Goal: Information Seeking & Learning: Learn about a topic

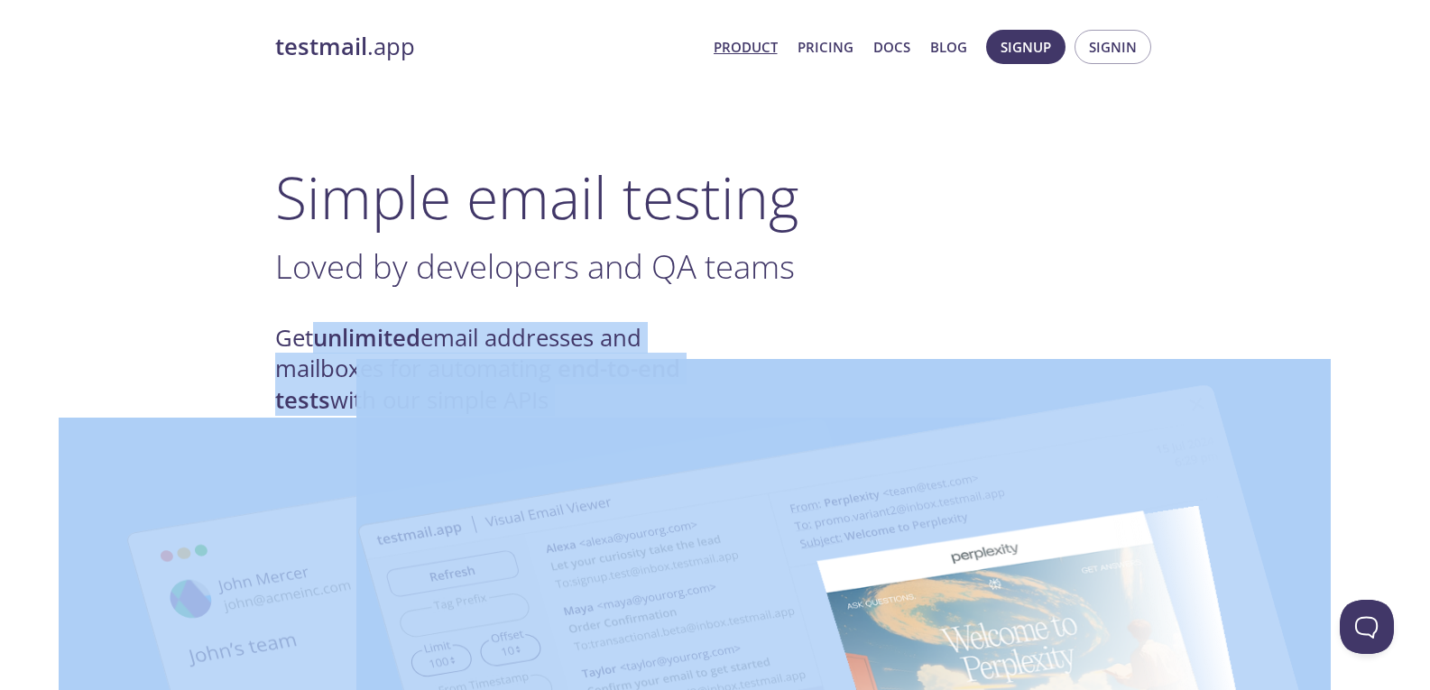
drag, startPoint x: 315, startPoint y: 335, endPoint x: 999, endPoint y: 368, distance: 684.6
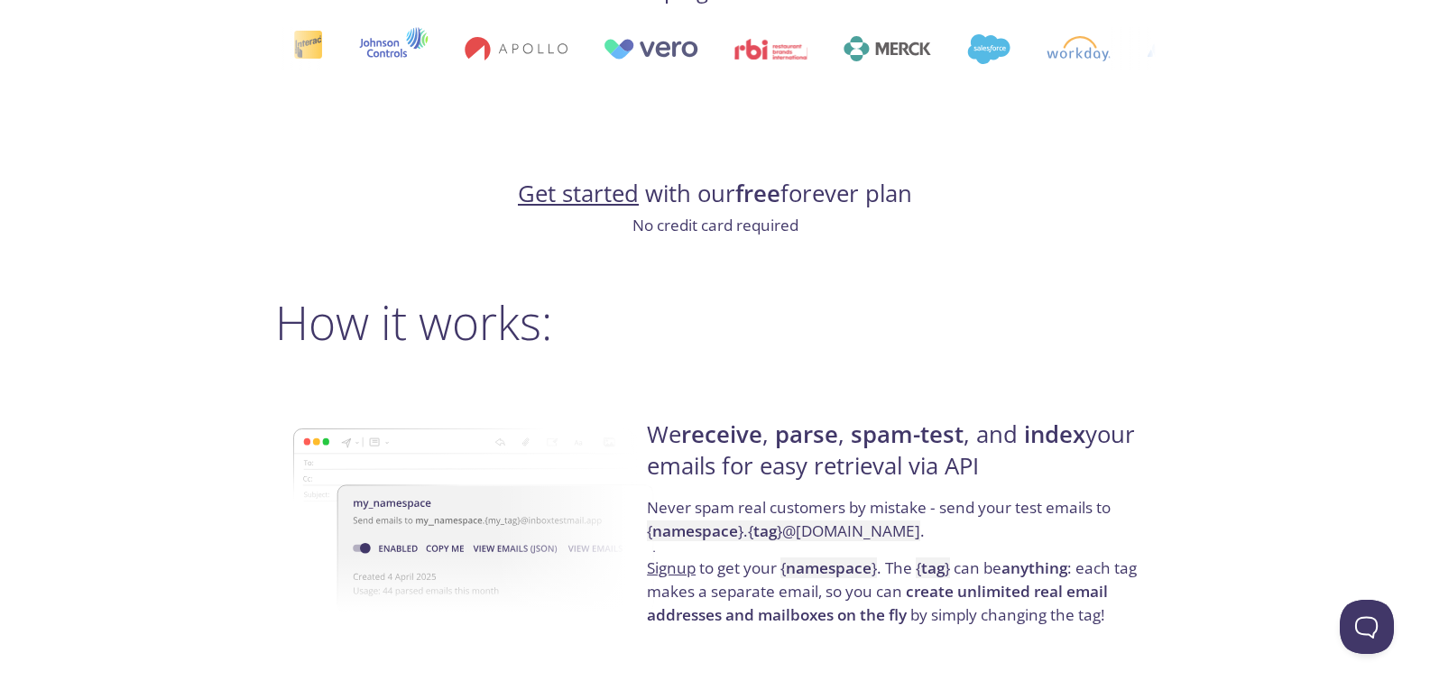
scroll to position [1173, 0]
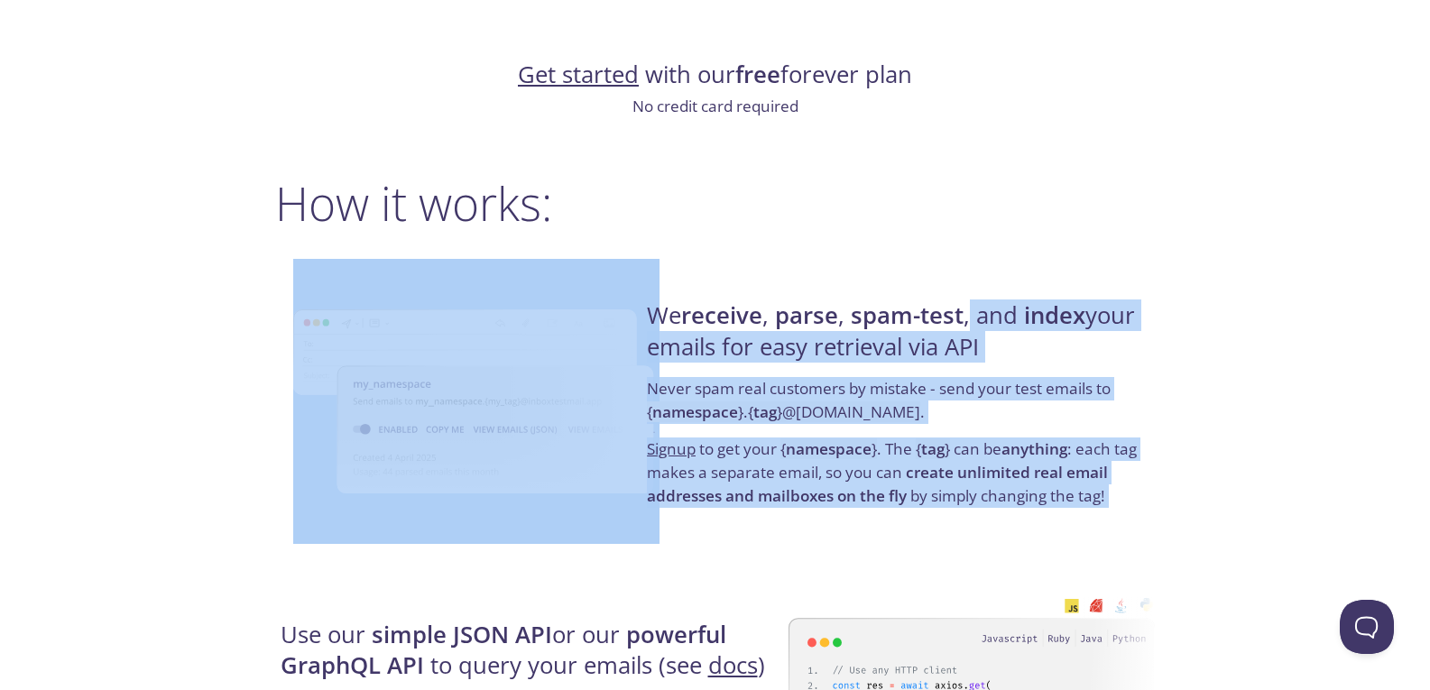
drag, startPoint x: 971, startPoint y: 318, endPoint x: 620, endPoint y: 272, distance: 353.9
click at [620, 272] on div "We receive , parse , spam-test , and index your emails for easy retrieval via A…" at bounding box center [715, 404] width 880 height 290
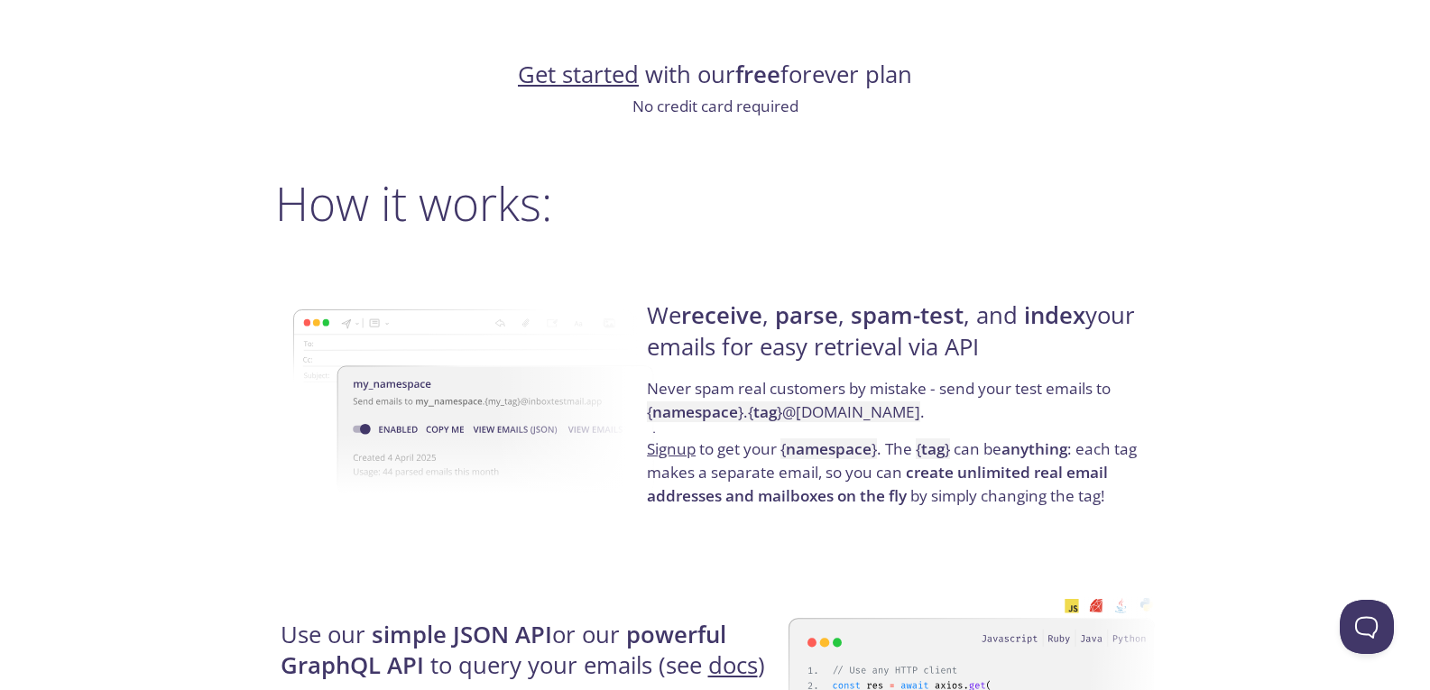
click at [805, 325] on strong "parse" at bounding box center [806, 316] width 63 height 32
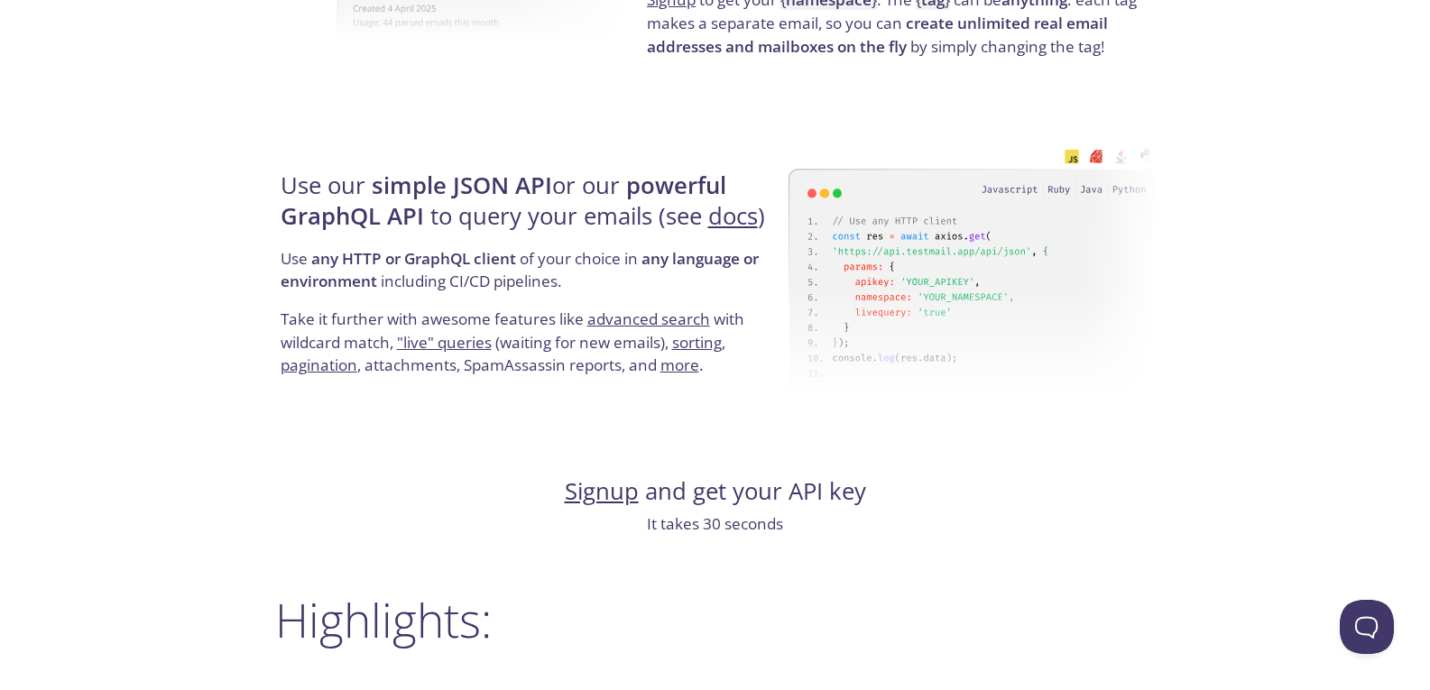
scroll to position [1624, 0]
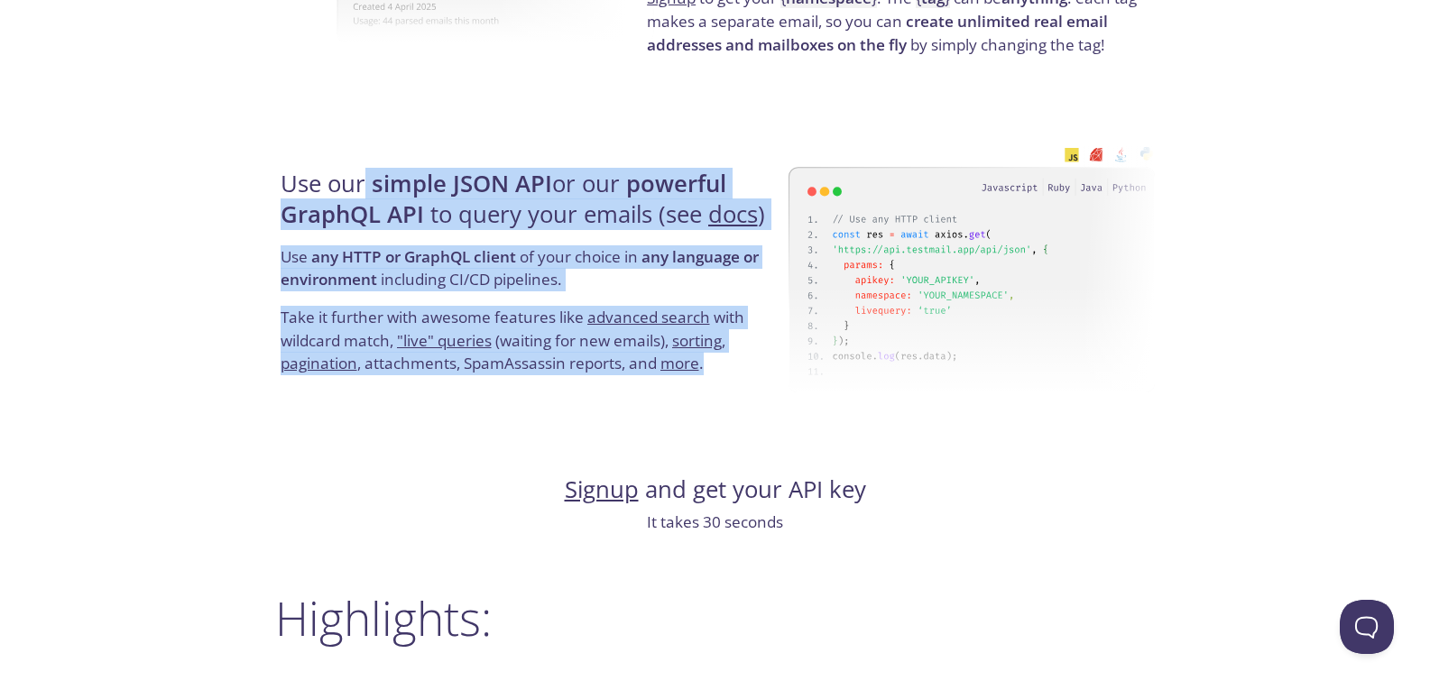
drag, startPoint x: 367, startPoint y: 180, endPoint x: 878, endPoint y: 143, distance: 511.9
click at [882, 145] on div "Use our simple JSON API or our powerful GraphQL API to query your emails (see d…" at bounding box center [715, 272] width 880 height 290
click at [695, 180] on strong "powerful GraphQL API" at bounding box center [504, 199] width 446 height 62
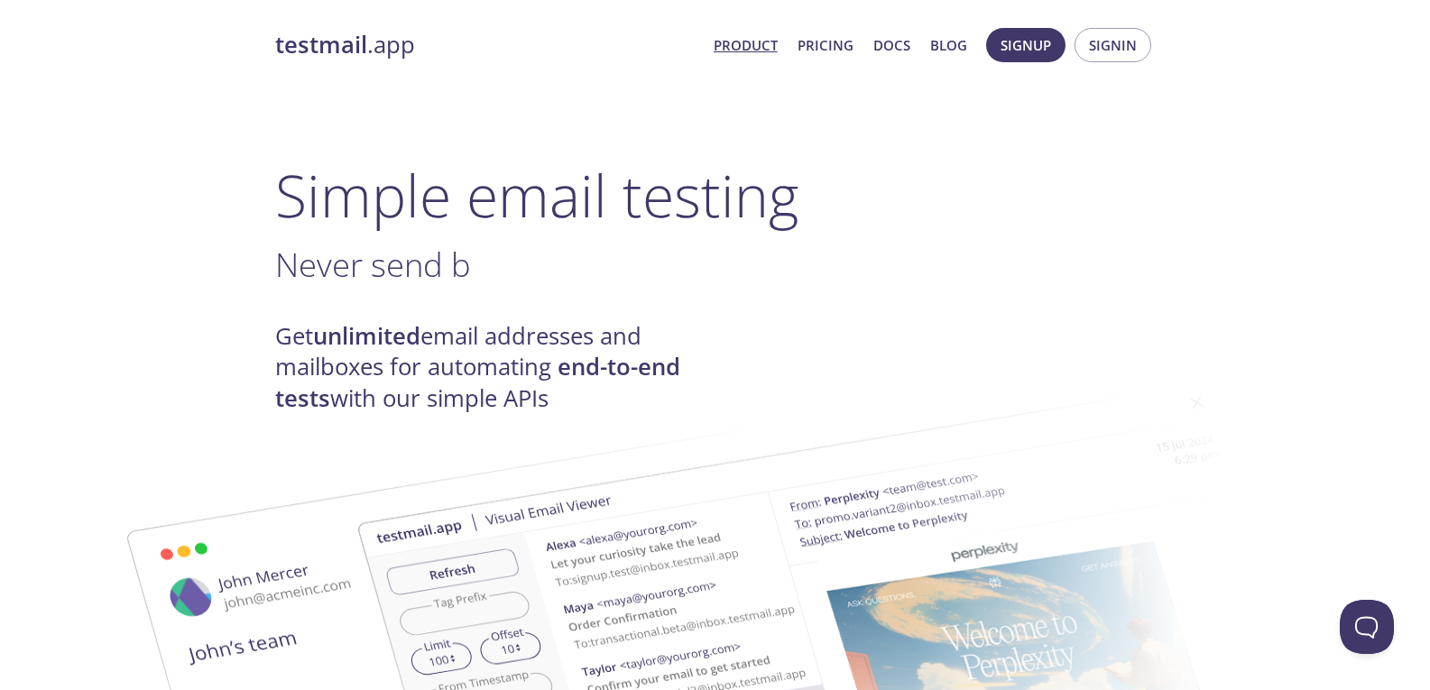
scroll to position [0, 0]
